Goal: Information Seeking & Learning: Learn about a topic

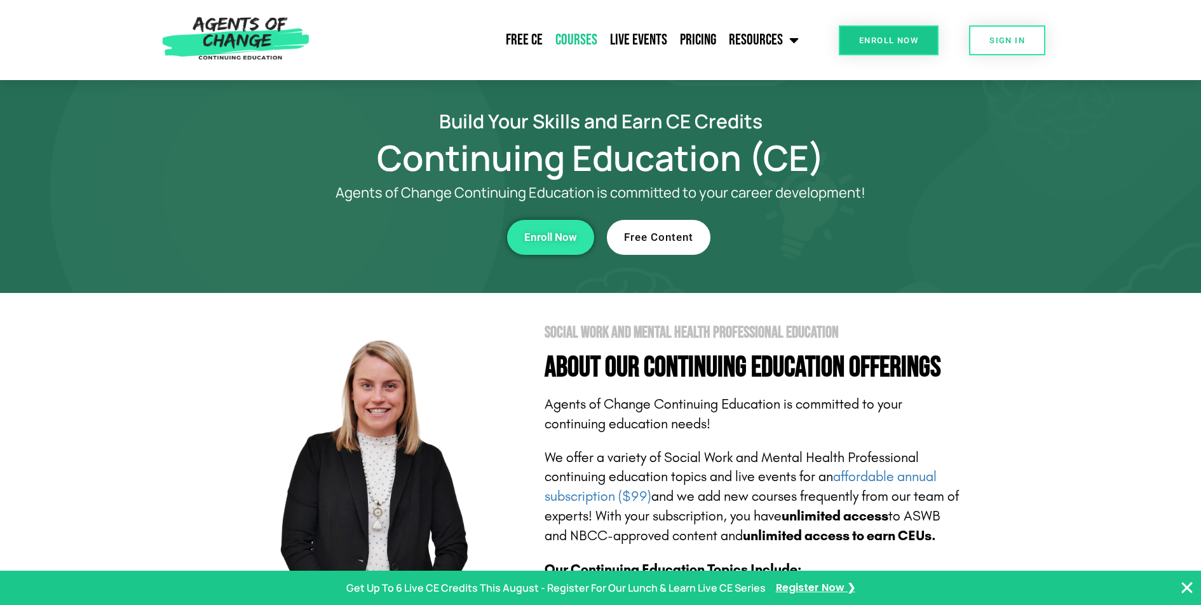
click at [582, 41] on link "Courses" at bounding box center [576, 40] width 55 height 32
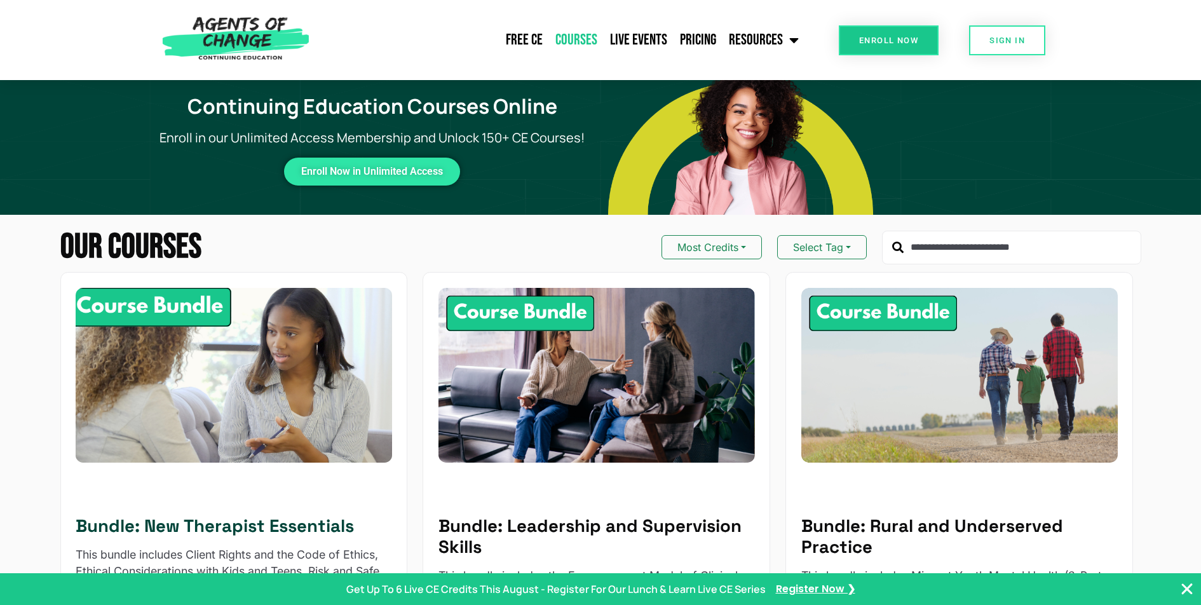
click at [163, 312] on img at bounding box center [234, 375] width 348 height 193
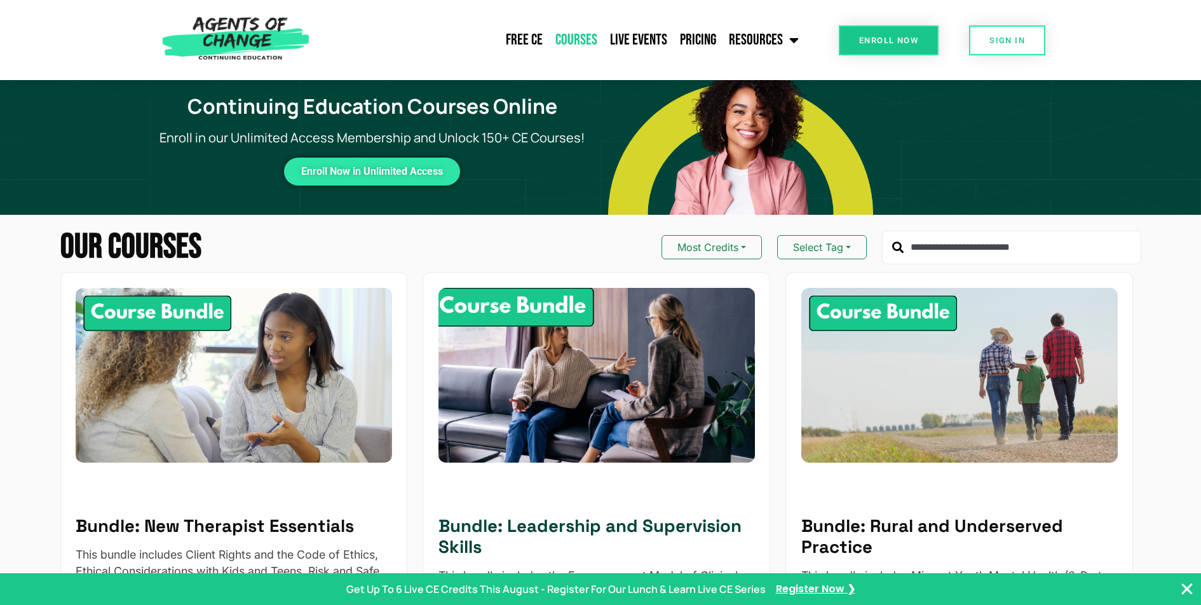
click at [491, 315] on img at bounding box center [597, 375] width 348 height 193
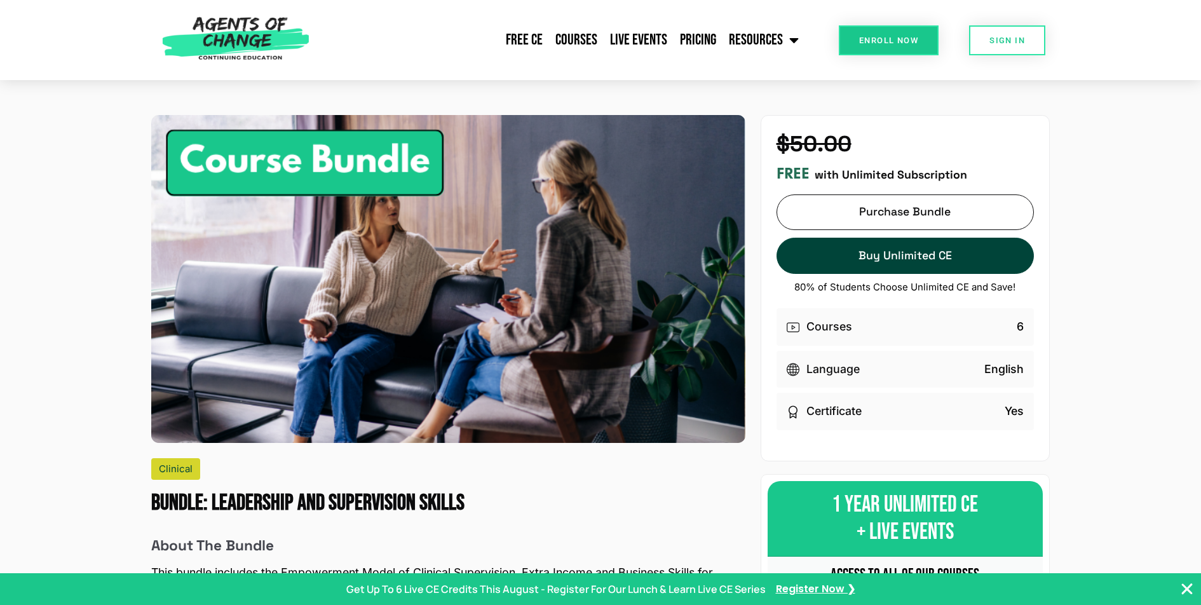
click at [917, 39] on span "Enroll Now" at bounding box center [888, 40] width 59 height 8
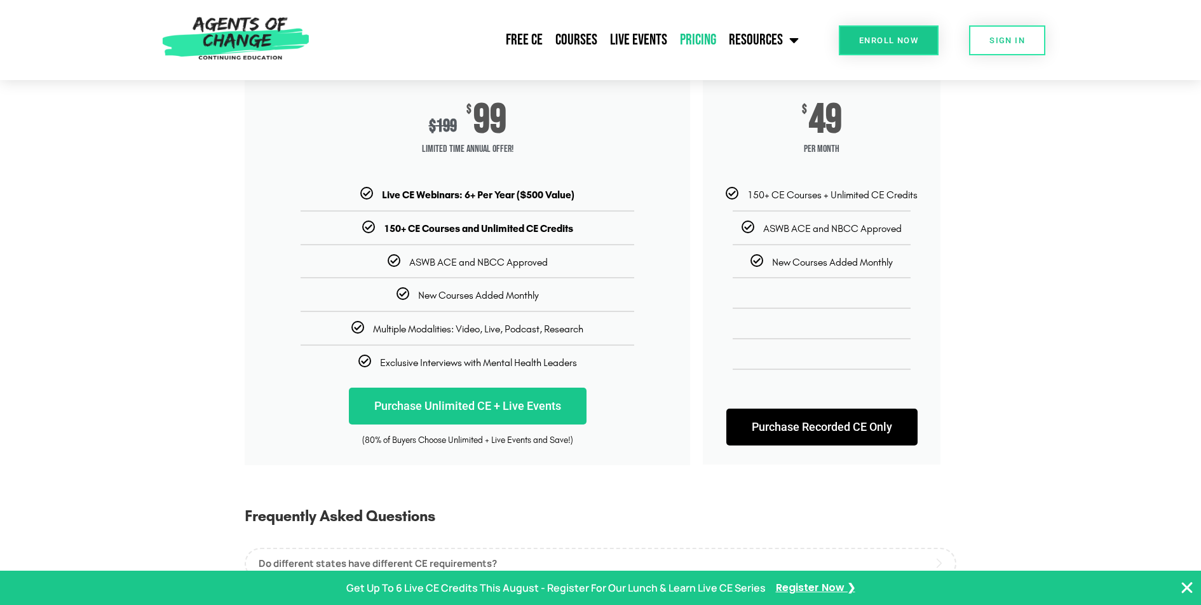
scroll to position [414, 0]
